Goal: Information Seeking & Learning: Learn about a topic

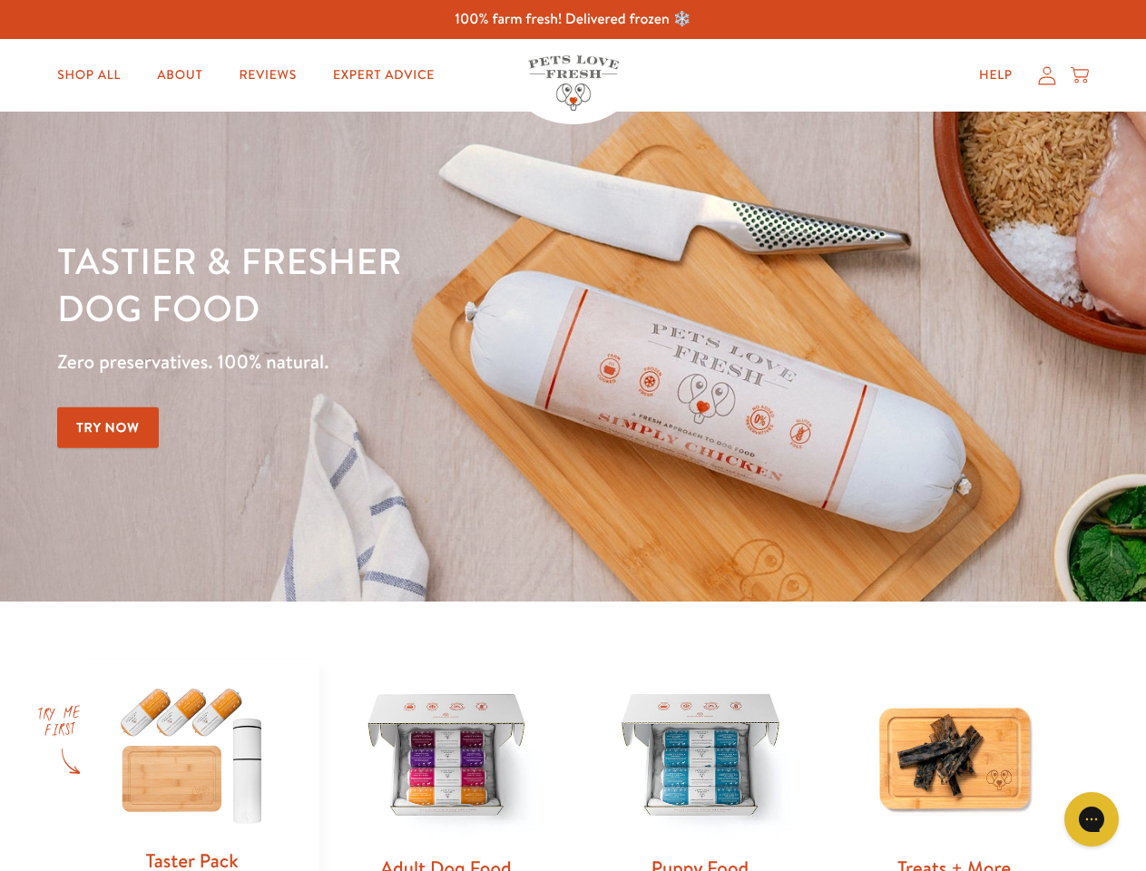
click at [572, 435] on div "Tastier & fresher dog food Zero preservatives. 100% natural. Try Now" at bounding box center [401, 356] width 688 height 239
click at [1091, 819] on icon "Gorgias live chat" at bounding box center [1090, 818] width 17 height 17
